Goal: Use online tool/utility: Utilize a website feature to perform a specific function

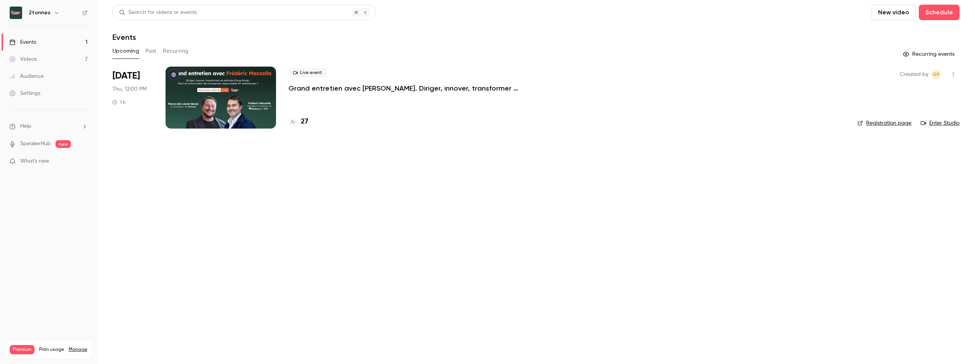
click at [37, 78] on div "Audience" at bounding box center [26, 76] width 34 height 8
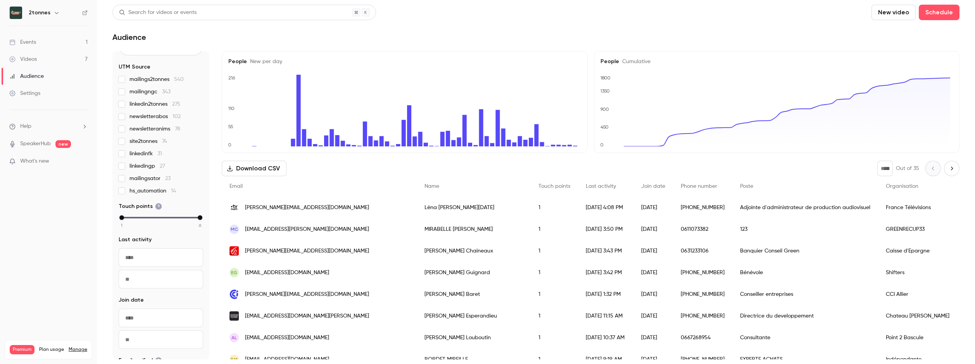
scroll to position [114, 0]
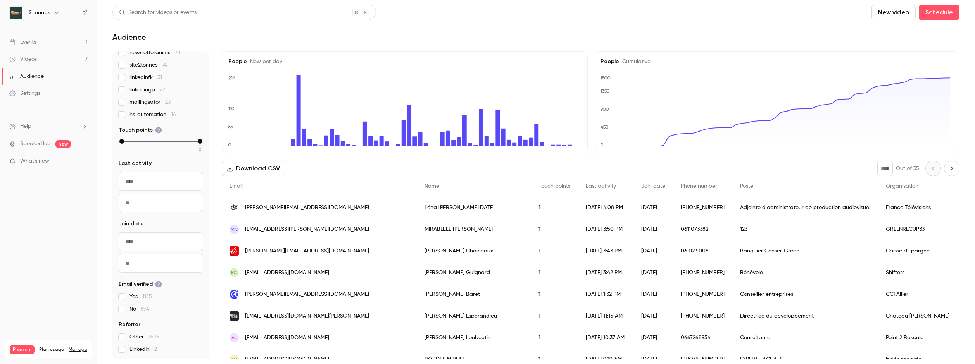
click at [36, 55] on link "Videos 7" at bounding box center [48, 59] width 97 height 17
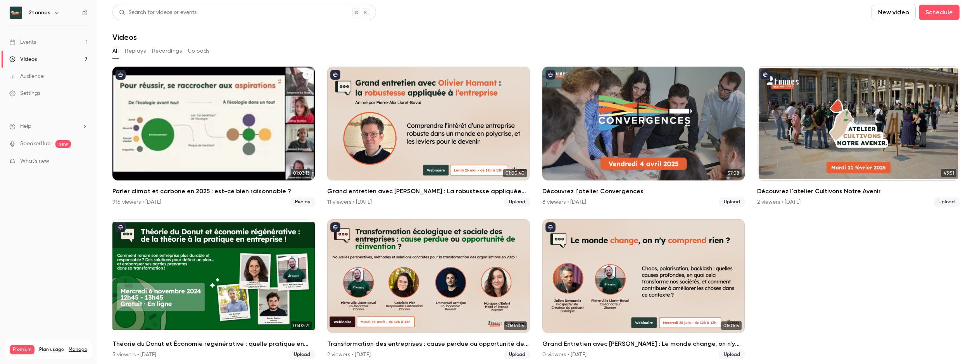
click at [204, 149] on div "Parler climat et carbone en 2025 : est-ce bien raisonnable ?" at bounding box center [213, 124] width 202 height 114
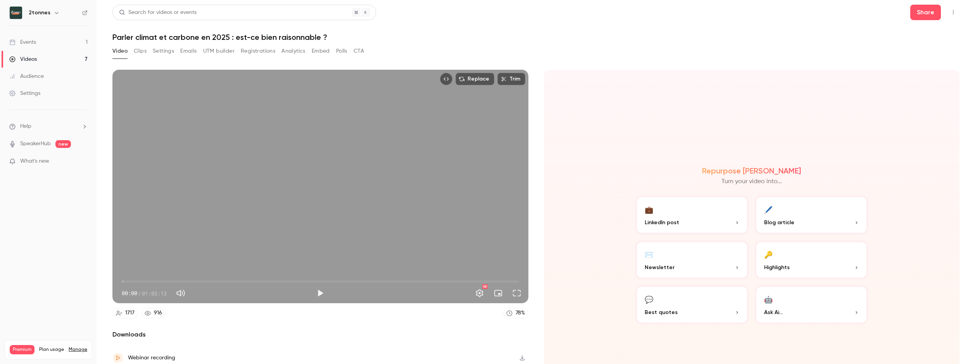
click at [221, 53] on button "UTM builder" at bounding box center [218, 51] width 31 height 12
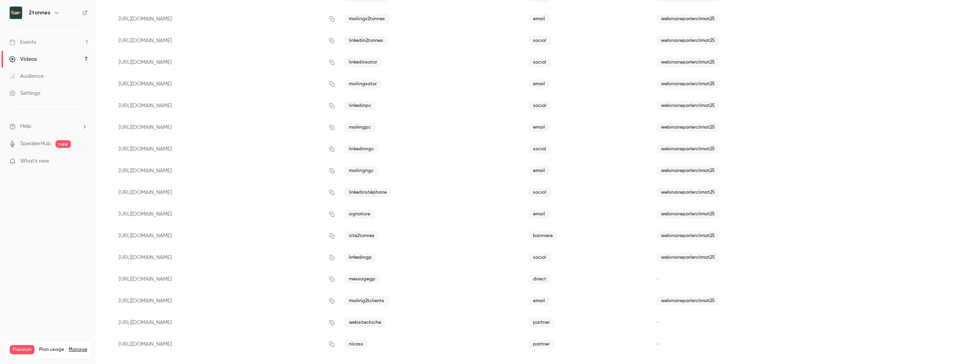
scroll to position [138, 0]
